Goal: Task Accomplishment & Management: Use online tool/utility

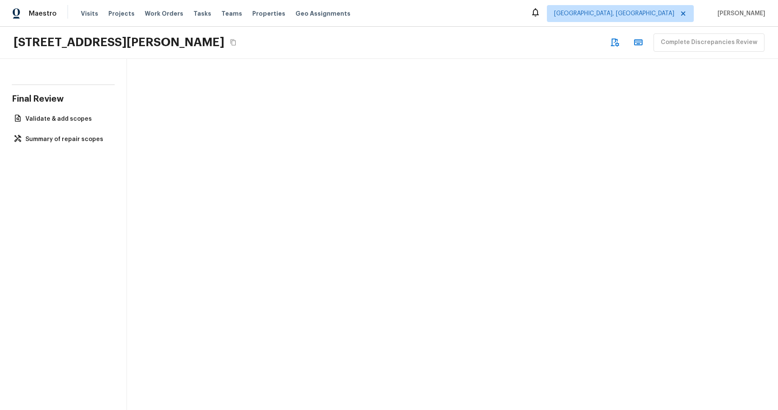
click at [396, 46] on div "335 Regency St, Davenport, FL 33896 Complete Discrepancies Review" at bounding box center [389, 43] width 778 height 32
click at [52, 118] on p "Validate & add scopes" at bounding box center [67, 119] width 84 height 8
click at [58, 137] on p "Summary of repair scopes" at bounding box center [67, 139] width 84 height 8
click at [401, 138] on div "Final Review Validate & add scopes Summary of repair scopes" at bounding box center [389, 234] width 778 height 351
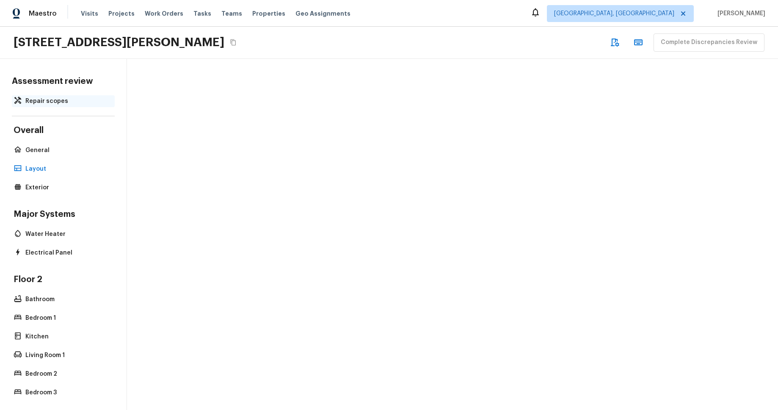
click at [55, 100] on p "Repair scopes" at bounding box center [67, 101] width 84 height 8
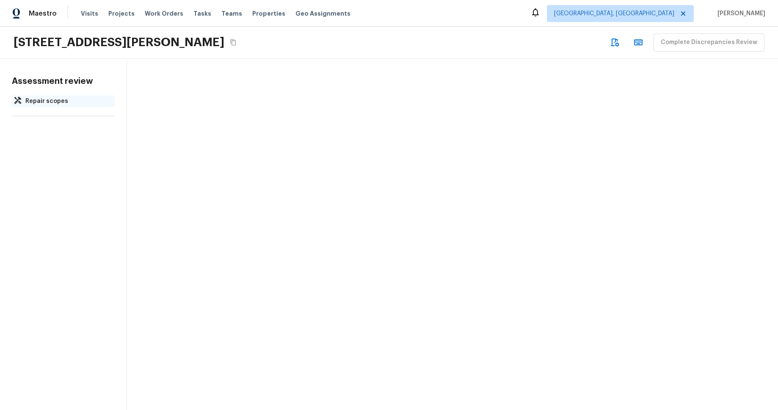
click at [58, 101] on p "Repair scopes" at bounding box center [67, 101] width 84 height 8
click at [359, 142] on div "Assessment review Repair scopes" at bounding box center [389, 234] width 778 height 351
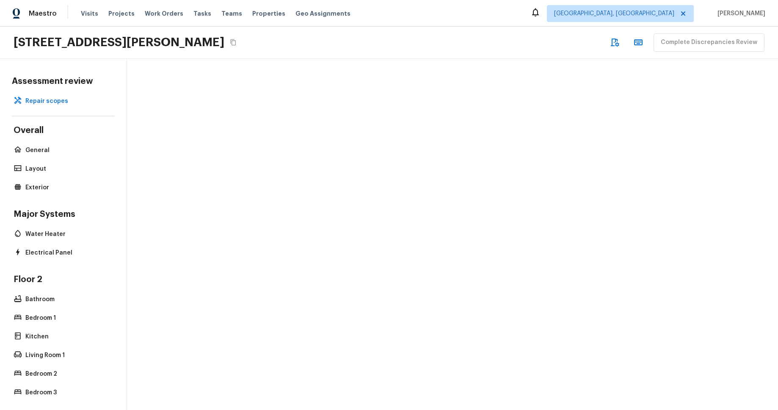
click at [426, 57] on div "[STREET_ADDRESS][PERSON_NAME] Complete Discrepancies Review" at bounding box center [389, 43] width 778 height 32
click at [62, 99] on p "Repair scopes" at bounding box center [67, 101] width 84 height 8
click at [40, 153] on p "General" at bounding box center [67, 150] width 84 height 8
click at [36, 168] on p "Layout" at bounding box center [67, 169] width 84 height 8
click at [36, 183] on div "Exterior" at bounding box center [63, 188] width 103 height 12
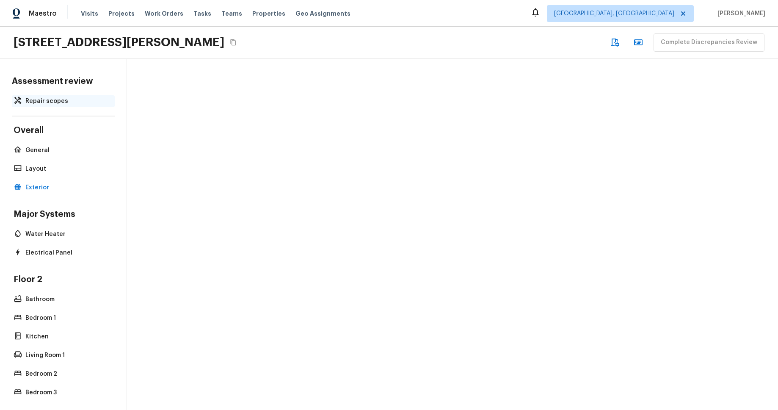
click at [49, 104] on p "Repair scopes" at bounding box center [67, 101] width 84 height 8
drag, startPoint x: 66, startPoint y: 100, endPoint x: 203, endPoint y: 108, distance: 137.0
click at [66, 100] on p "Repair scopes" at bounding box center [67, 101] width 84 height 8
click at [301, 112] on div "Assessment review Repair scopes Overall General Layout Exterior Major Systems W…" at bounding box center [389, 234] width 778 height 351
